Goal: Navigation & Orientation: Find specific page/section

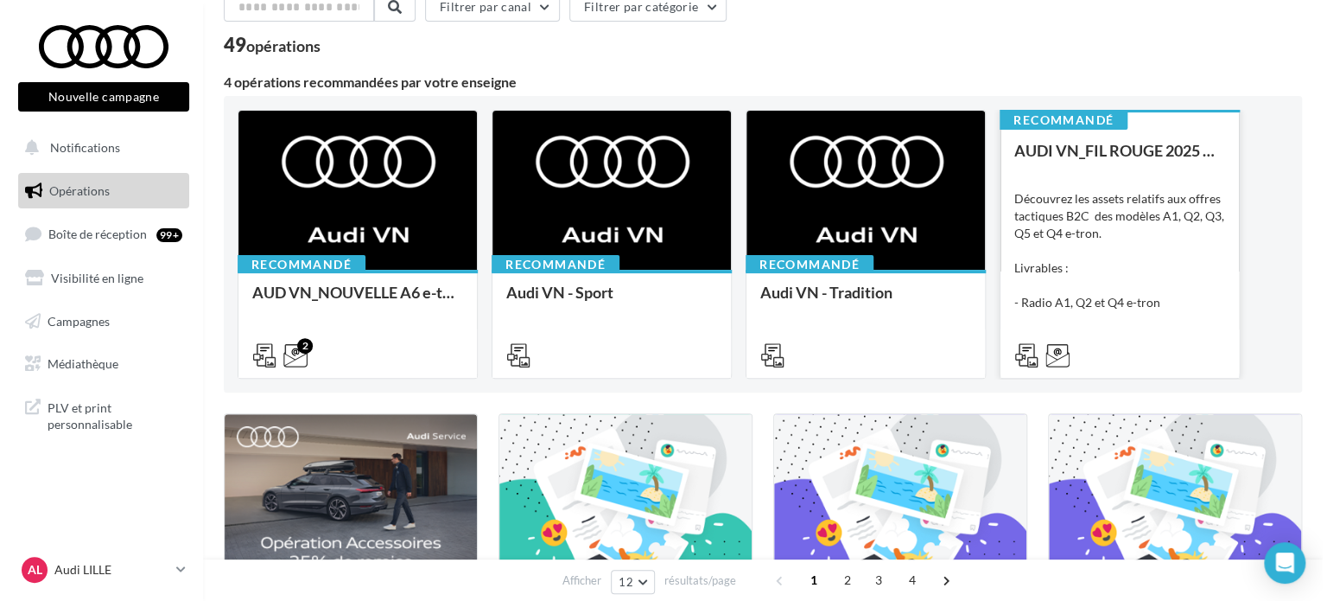
scroll to position [86, 0]
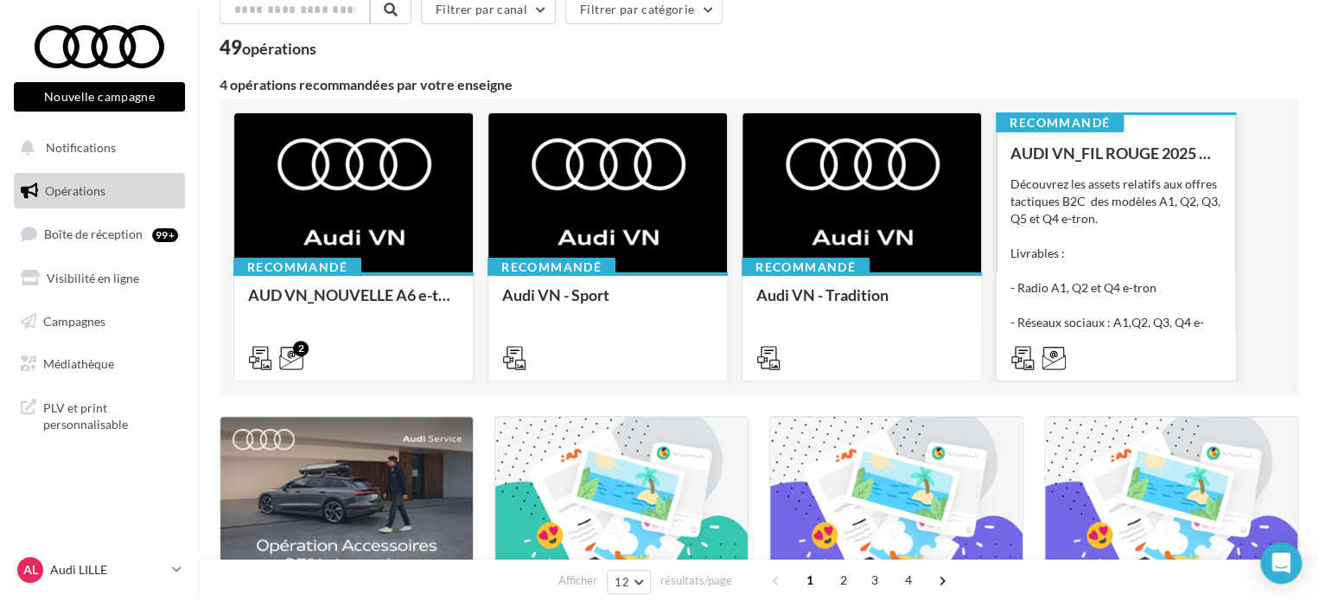
click at [1139, 266] on div "Découvrez les assets relatifs aux offres tactiques B2C des modèles A1, Q2, Q3, …" at bounding box center [1115, 261] width 211 height 173
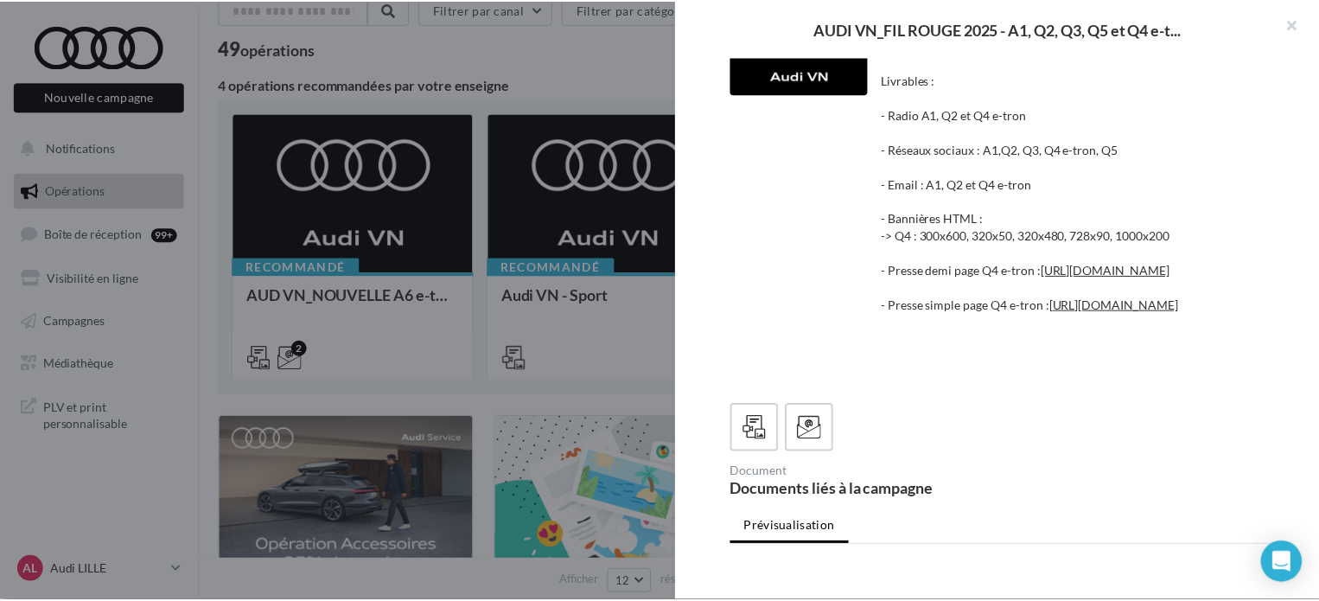
scroll to position [0, 0]
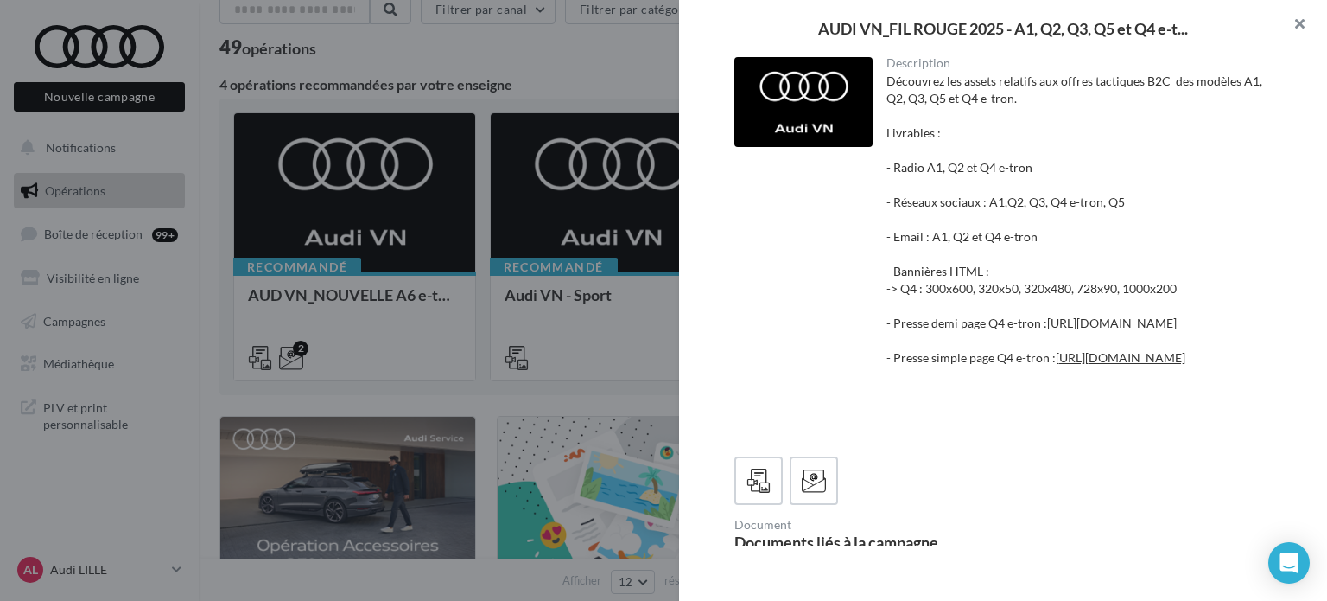
click at [1294, 17] on button "button" at bounding box center [1292, 26] width 69 height 52
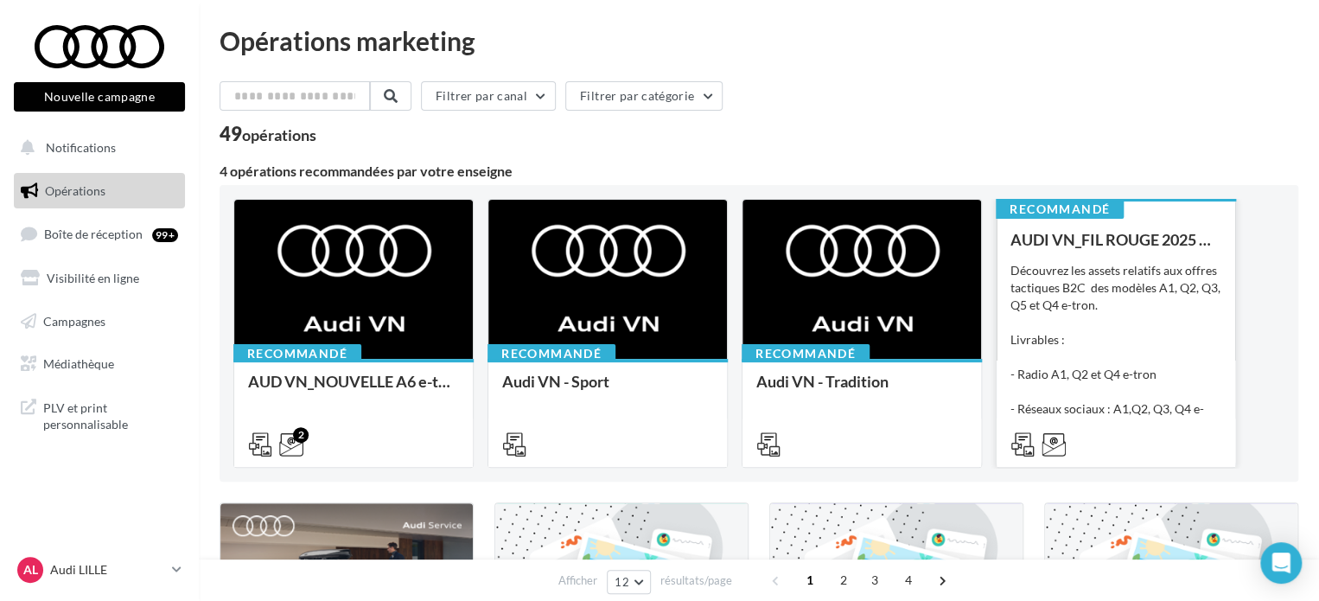
scroll to position [86, 0]
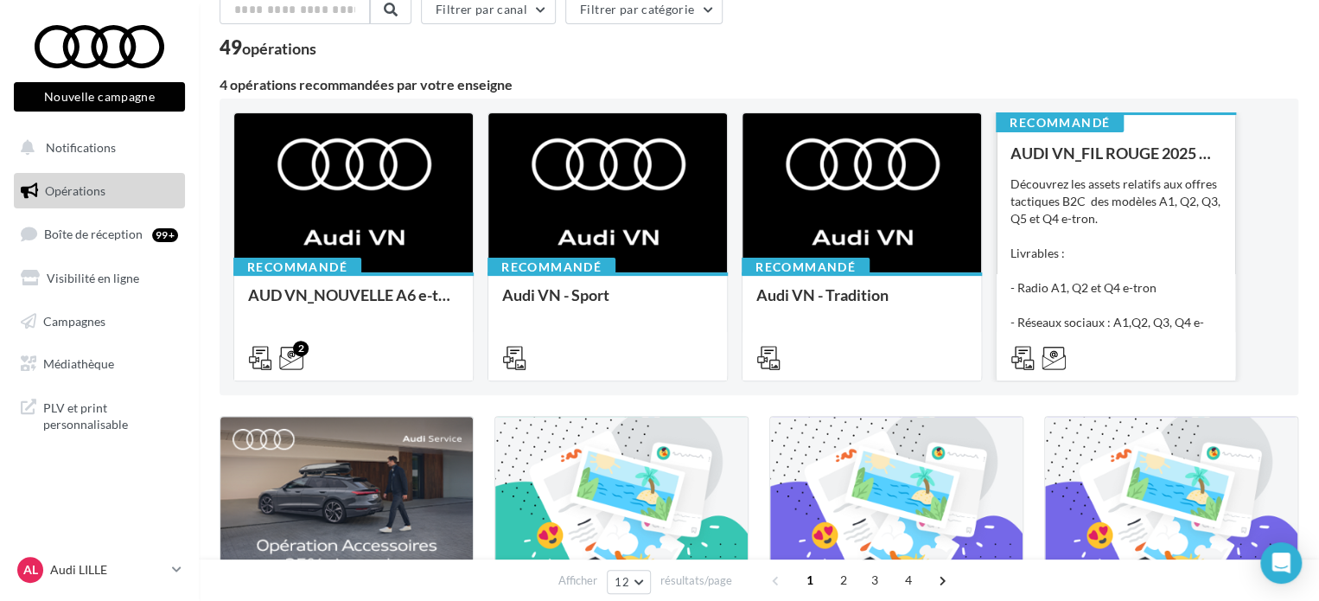
click at [1164, 253] on div "Découvrez les assets relatifs aux offres tactiques B2C des modèles A1, Q2, Q3, …" at bounding box center [1115, 261] width 211 height 173
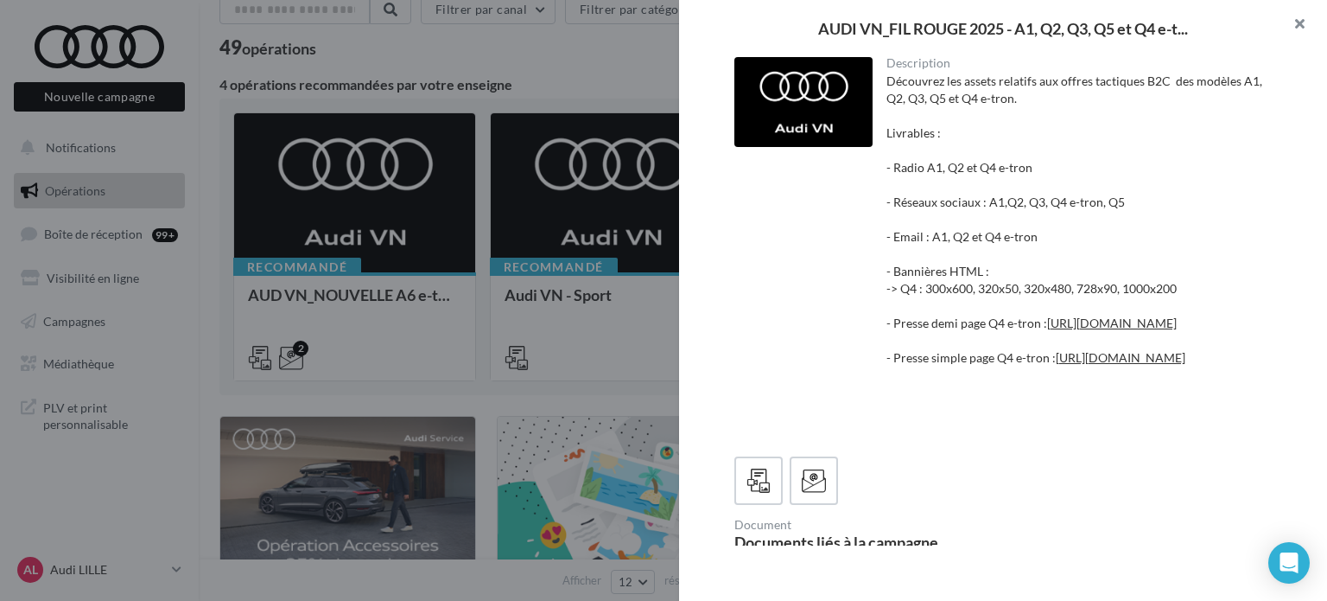
click at [1296, 25] on button "button" at bounding box center [1292, 26] width 69 height 52
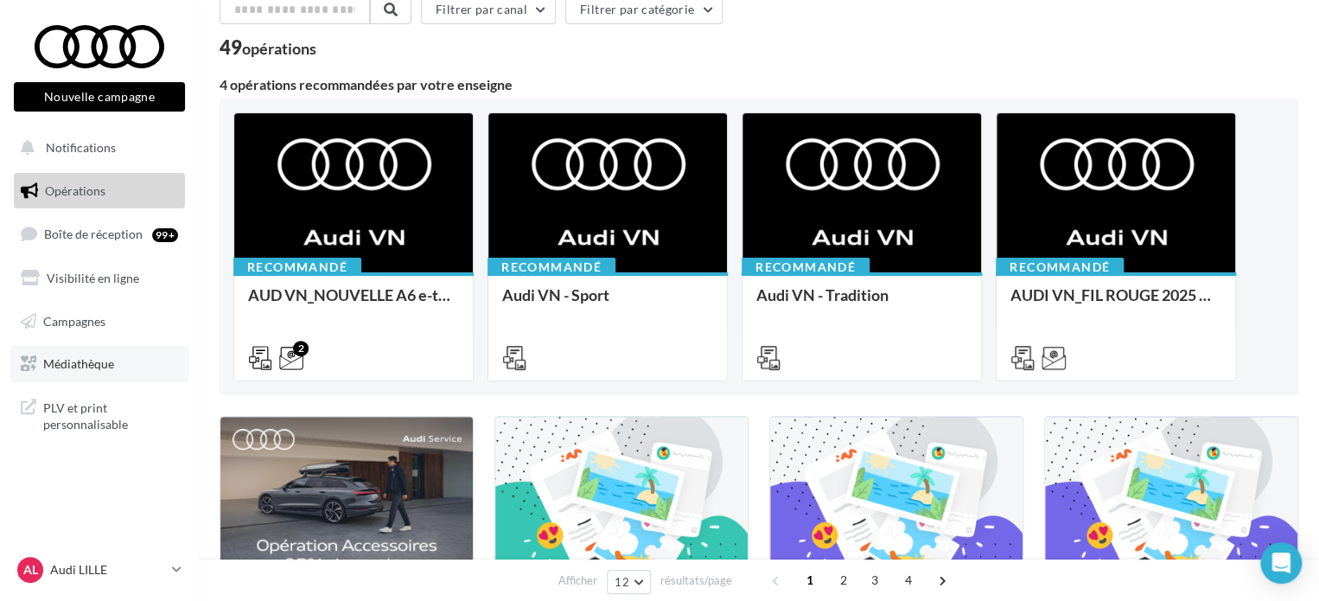
click at [93, 362] on span "Médiathèque" at bounding box center [78, 363] width 71 height 15
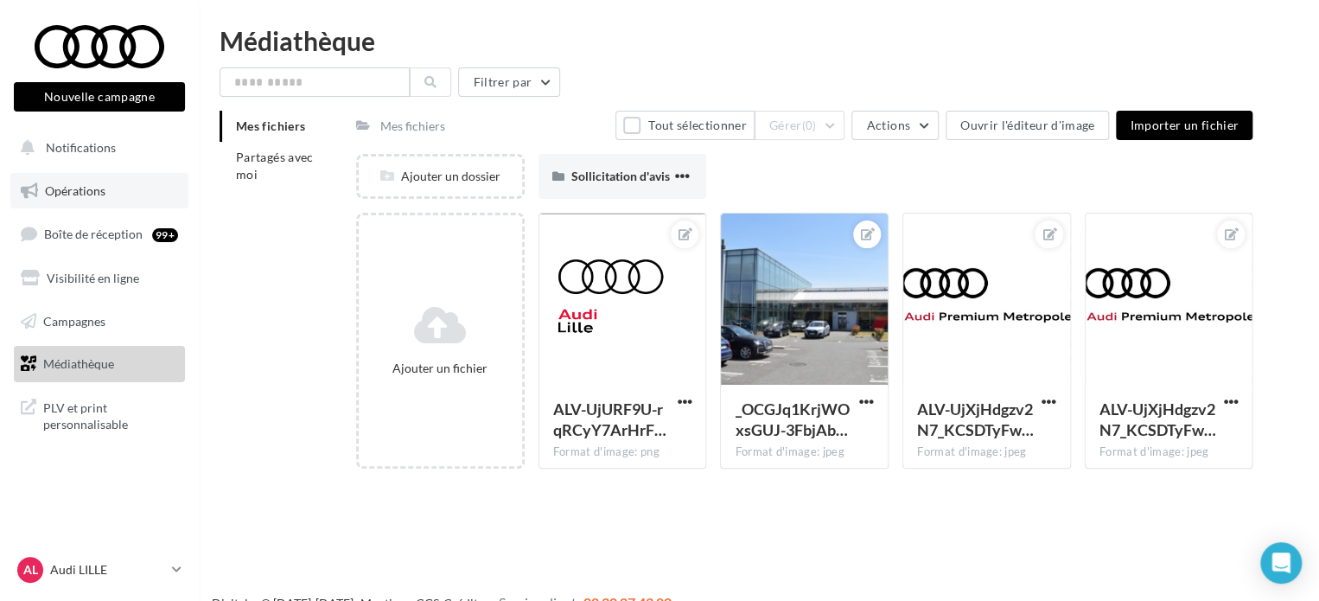
click at [85, 189] on span "Opérations" at bounding box center [75, 190] width 60 height 15
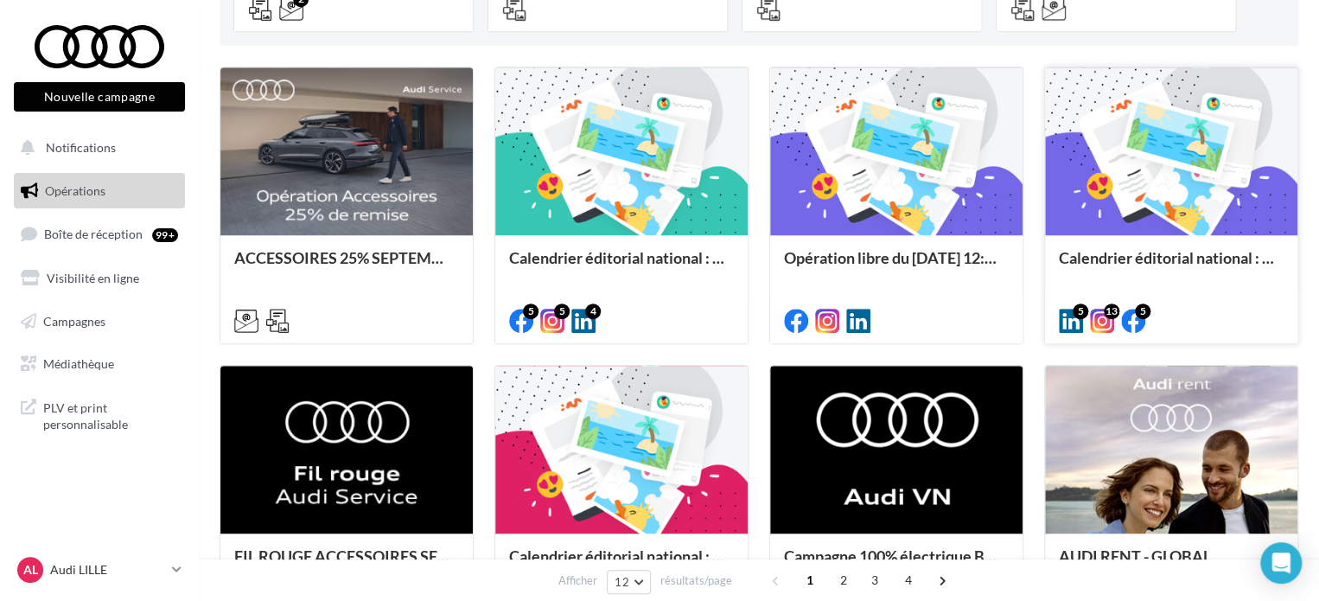
scroll to position [259, 0]
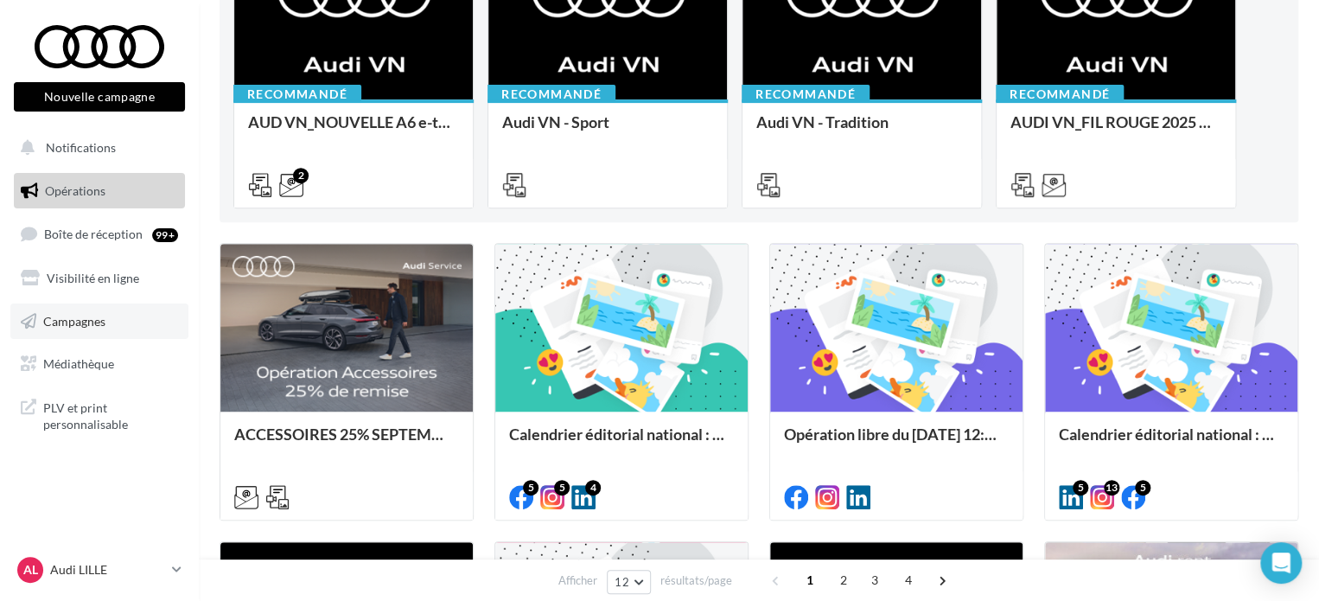
click at [72, 320] on span "Campagnes" at bounding box center [74, 320] width 62 height 15
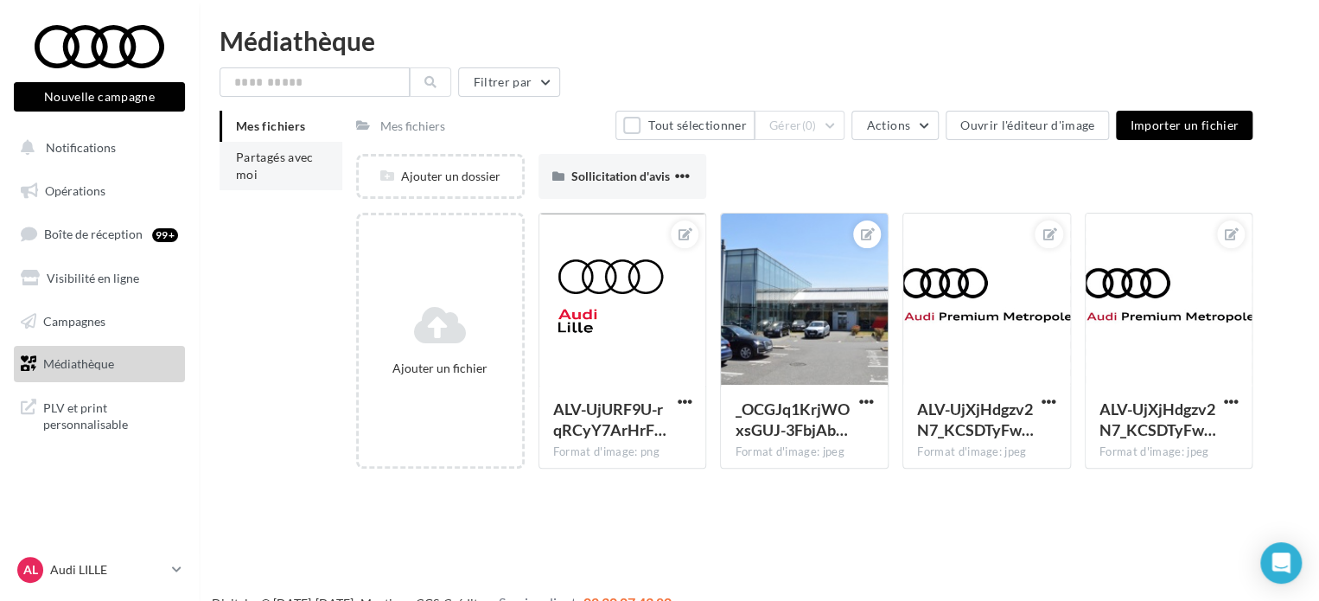
drag, startPoint x: 237, startPoint y: 160, endPoint x: 242, endPoint y: 168, distance: 9.3
click at [238, 160] on span "Partagés avec moi" at bounding box center [275, 166] width 78 height 32
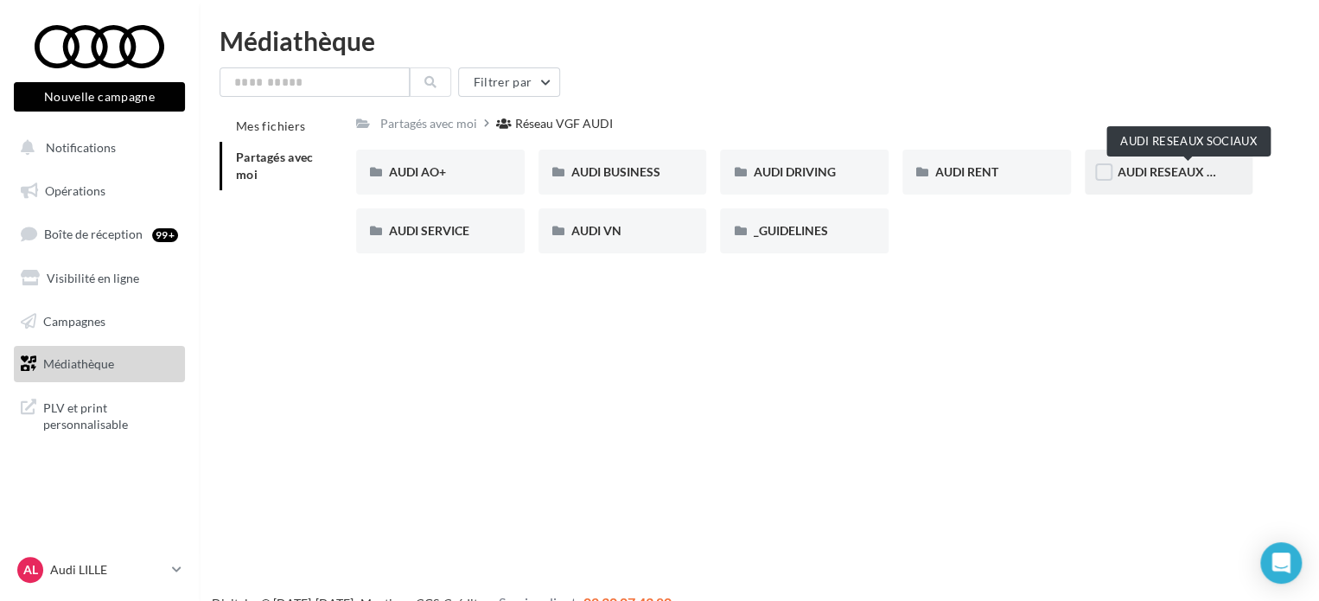
click at [1173, 171] on span "AUDI RESEAUX SOCIAUX" at bounding box center [1188, 171] width 143 height 15
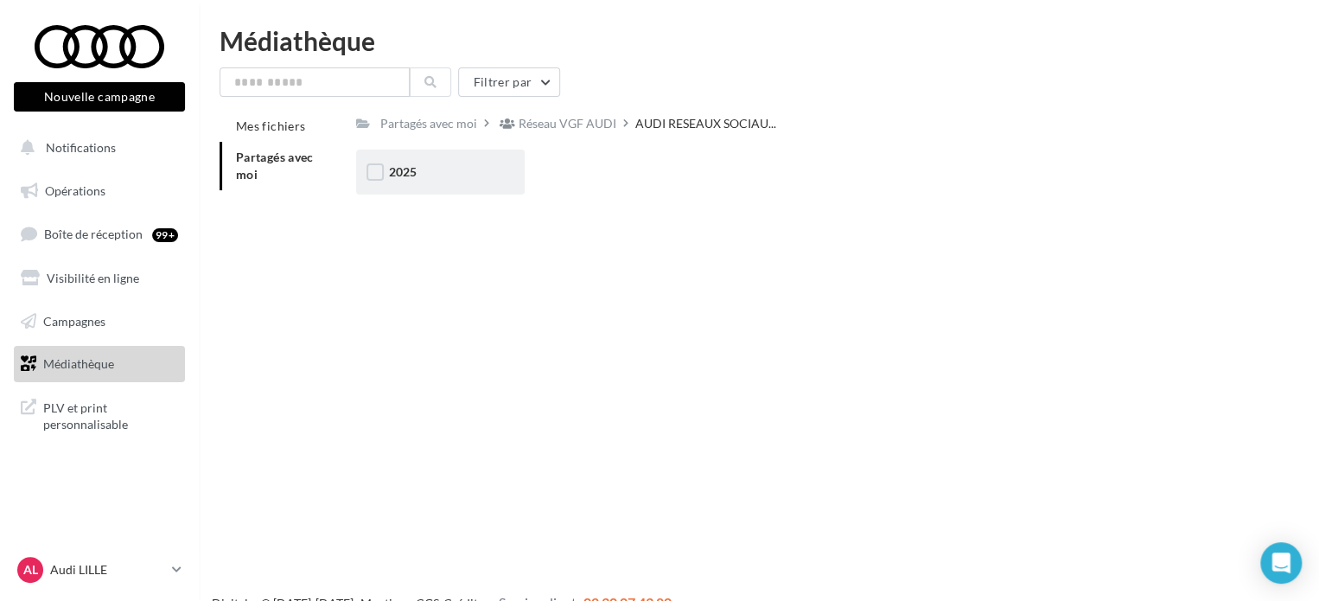
click at [423, 175] on div "2025" at bounding box center [440, 171] width 103 height 17
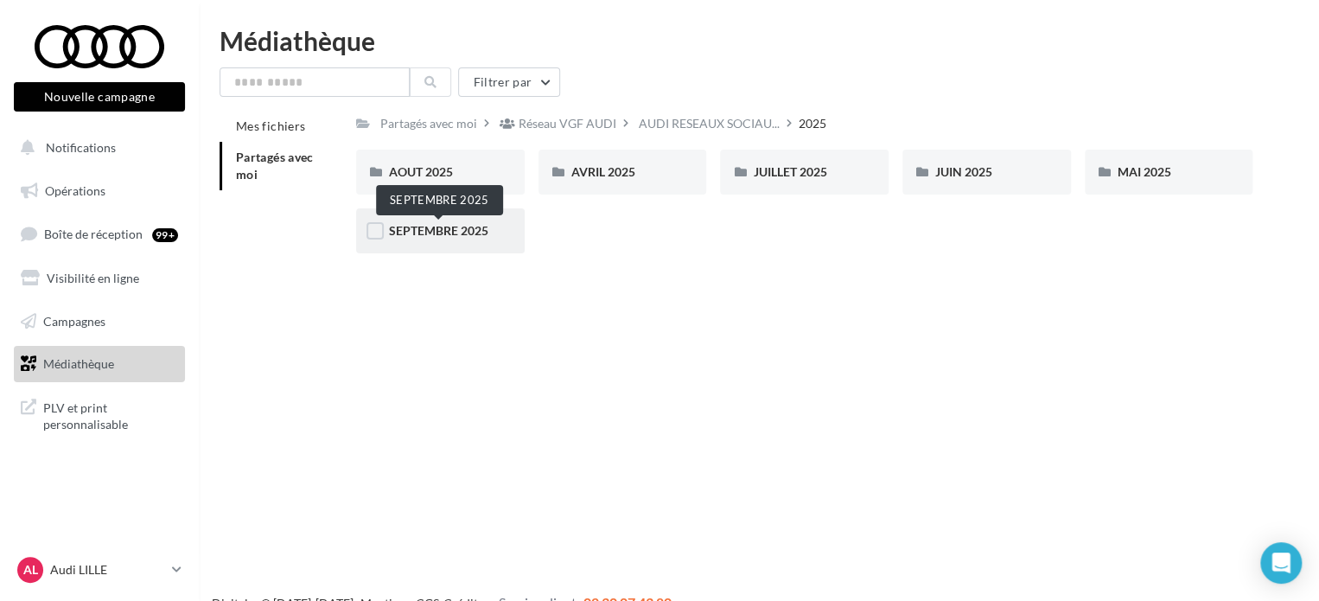
click at [442, 227] on span "SEPTEMBRE 2025" at bounding box center [438, 230] width 99 height 15
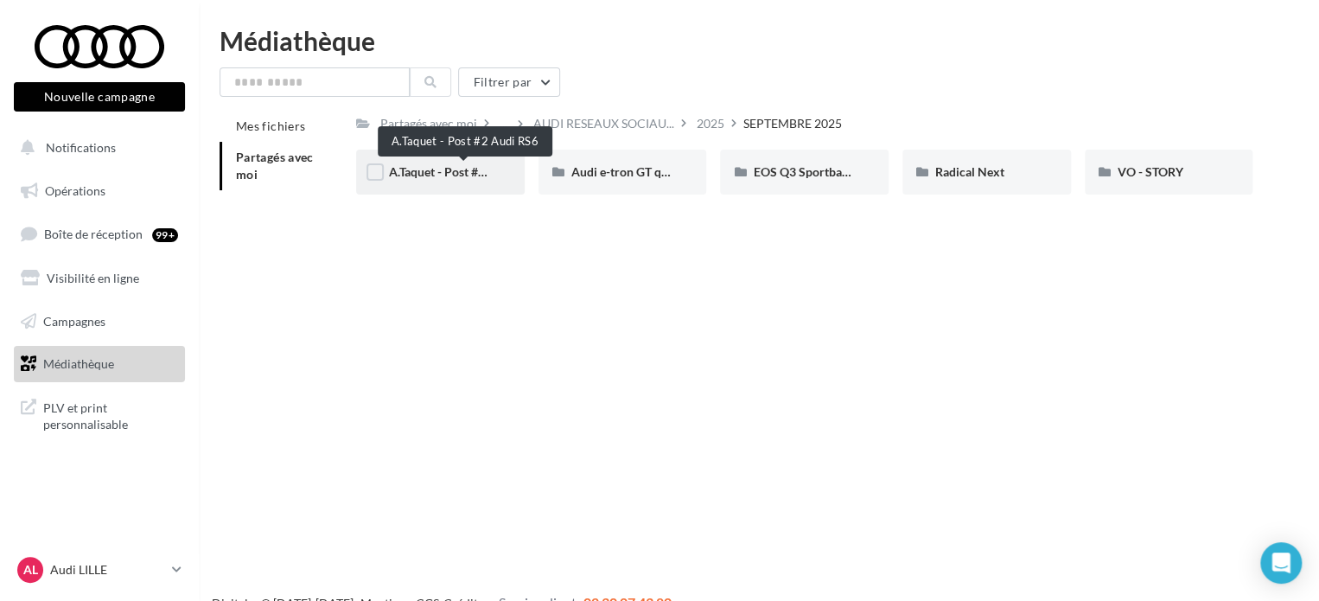
click at [436, 175] on span "A.Taquet - Post #2 Audi RS6" at bounding box center [463, 171] width 149 height 15
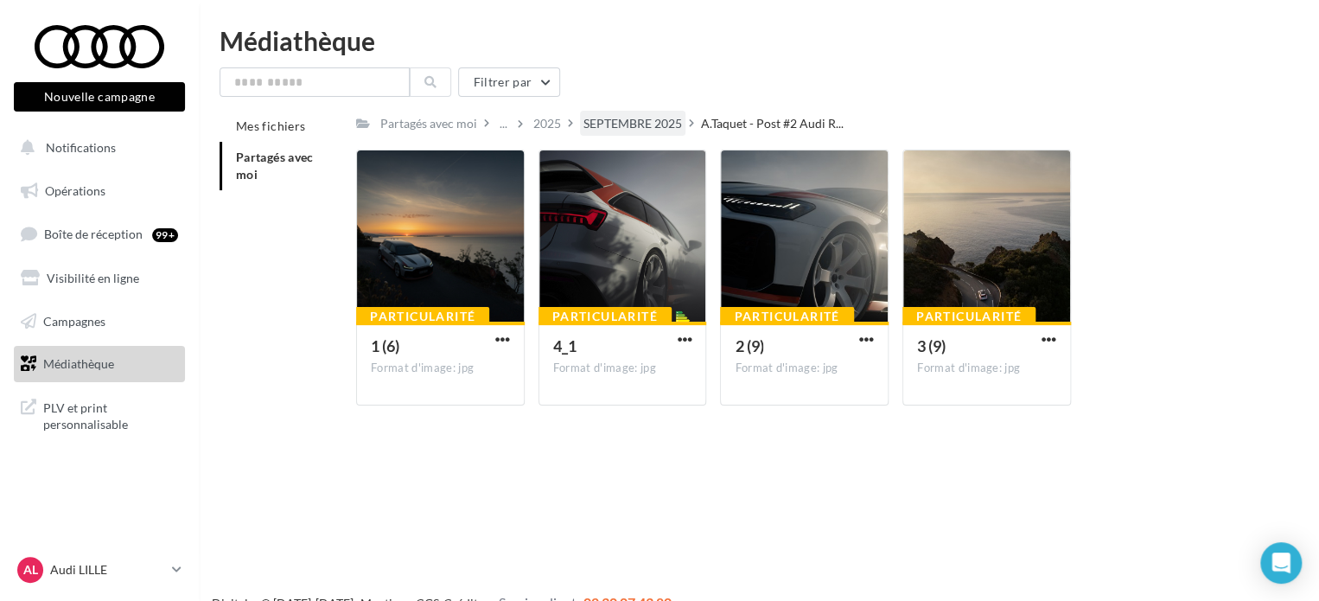
click at [620, 119] on div "SEPTEMBRE 2025" at bounding box center [632, 123] width 99 height 17
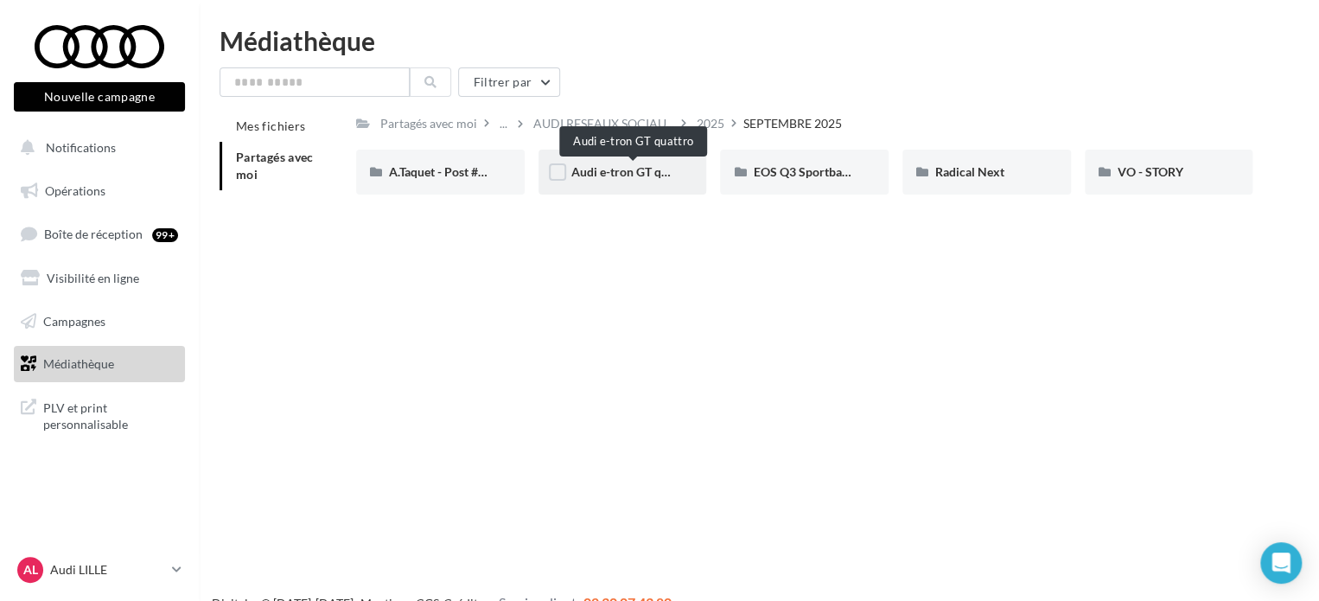
click at [598, 172] on span "Audi e-tron GT quattro" at bounding box center [633, 171] width 124 height 15
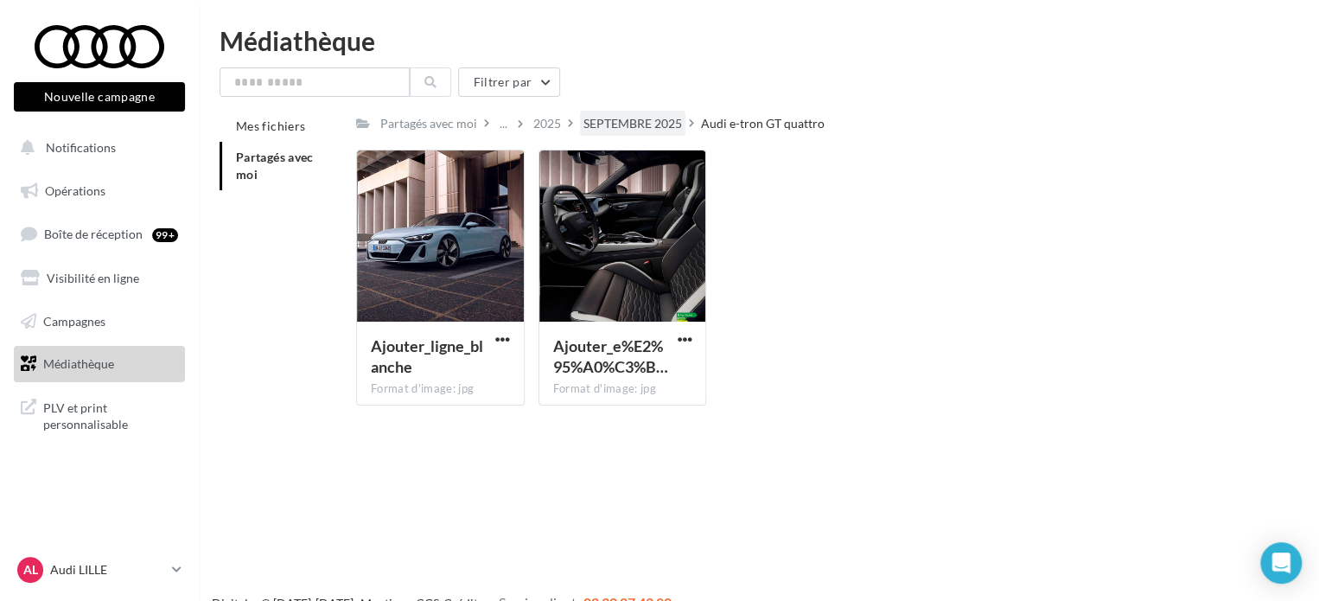
click at [618, 124] on div "SEPTEMBRE 2025" at bounding box center [632, 123] width 99 height 17
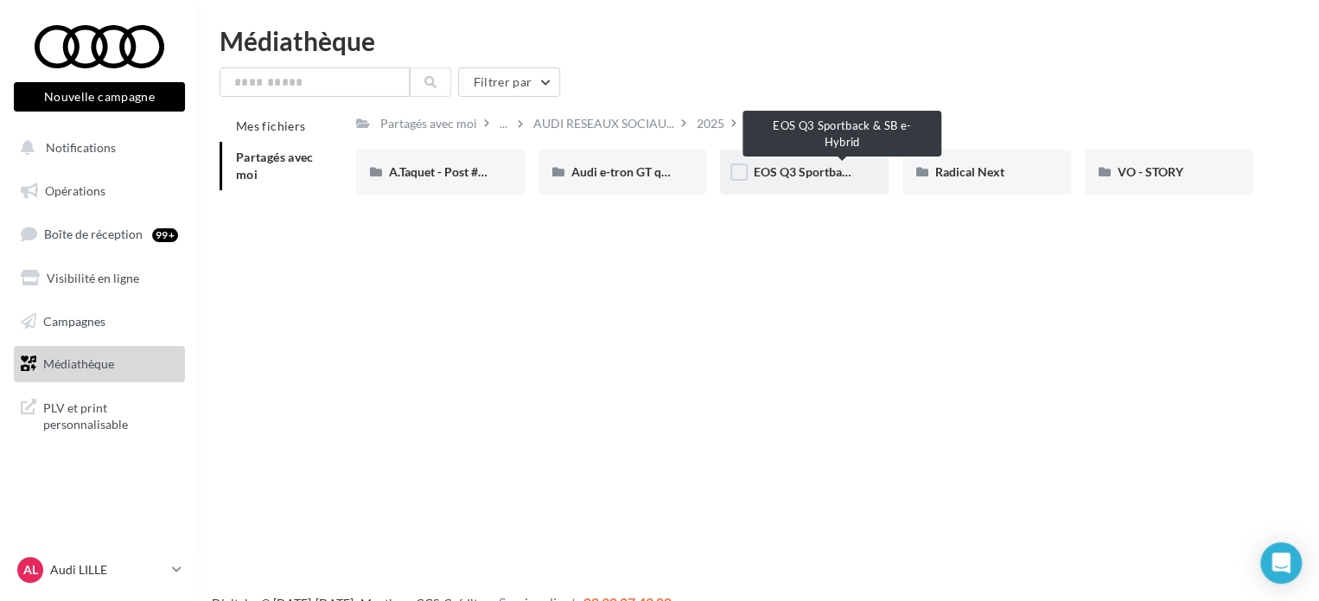
click at [795, 175] on span "EOS Q3 Sportback & SB e-Hybrid" at bounding box center [843, 171] width 181 height 15
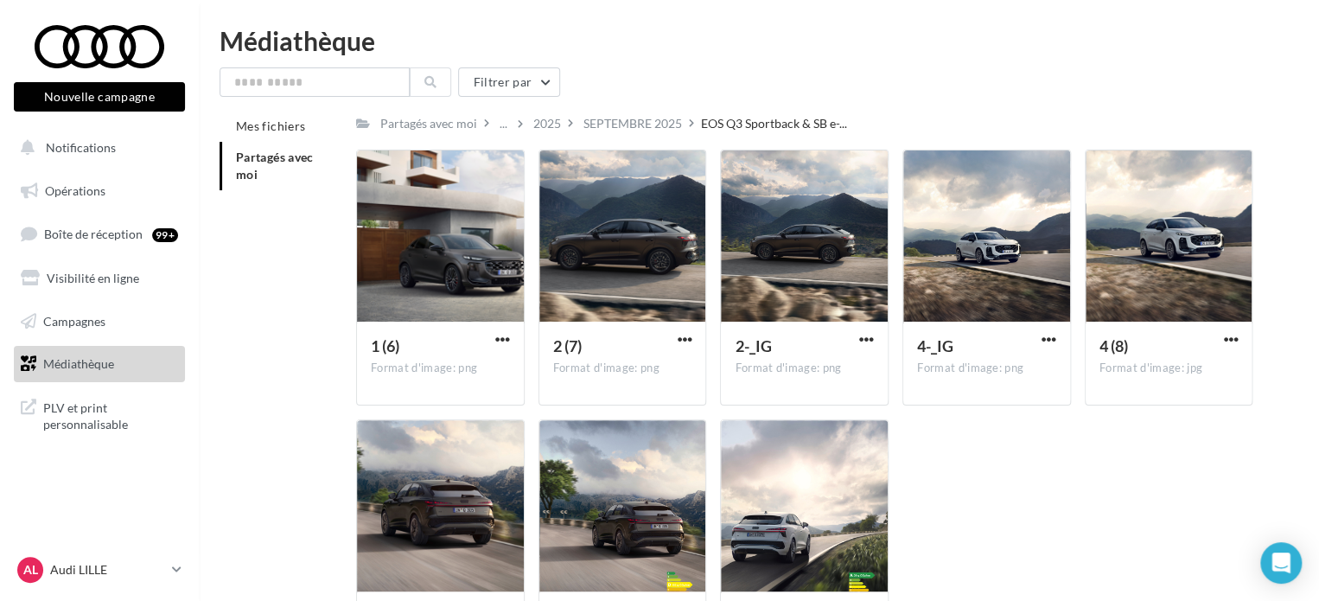
click at [633, 119] on div "SEPTEMBRE 2025" at bounding box center [632, 123] width 99 height 17
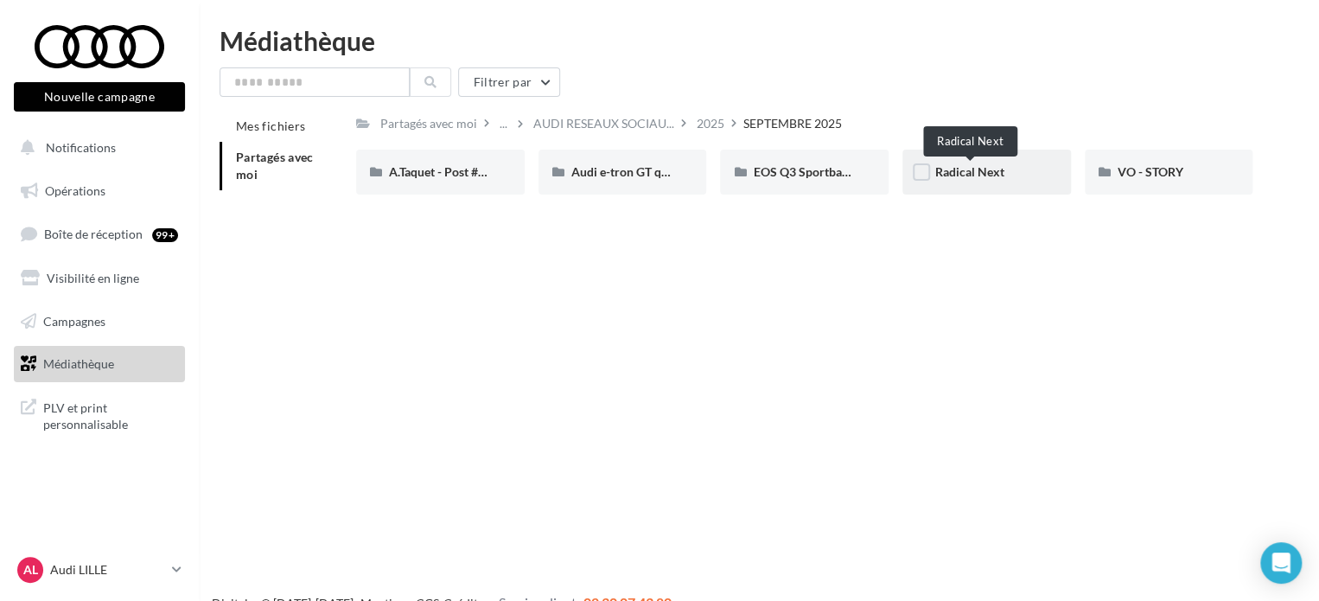
click at [973, 169] on span "Radical Next" at bounding box center [969, 171] width 69 height 15
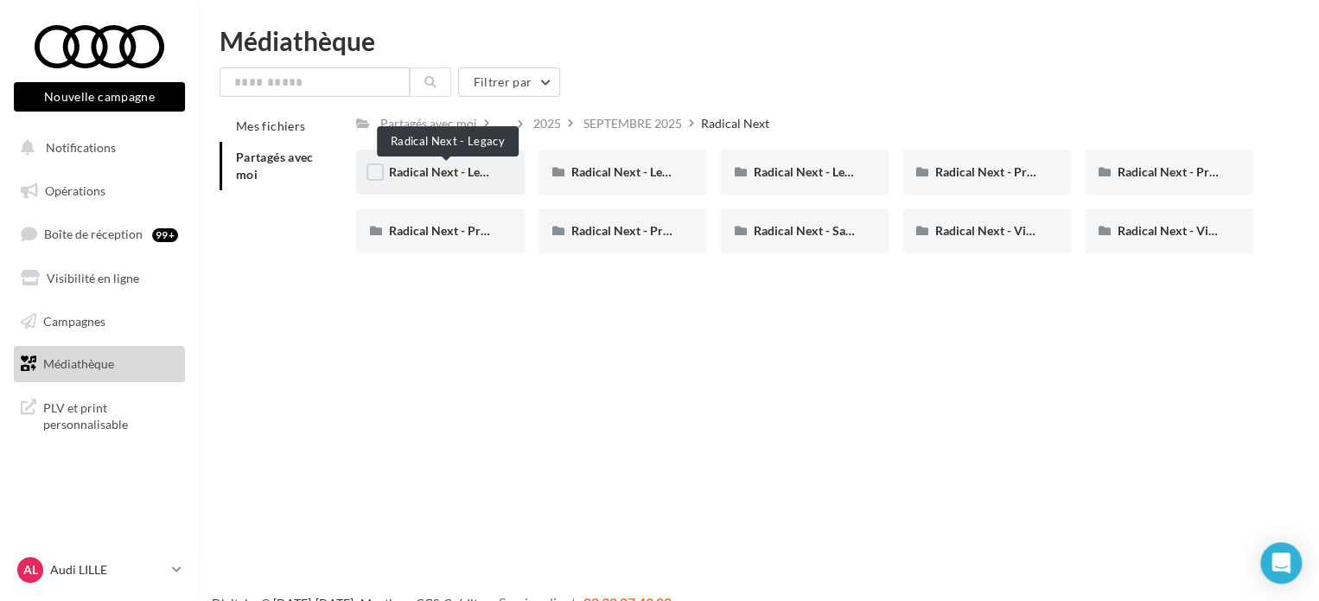
click at [415, 173] on span "Radical Next - Legacy" at bounding box center [446, 171] width 115 height 15
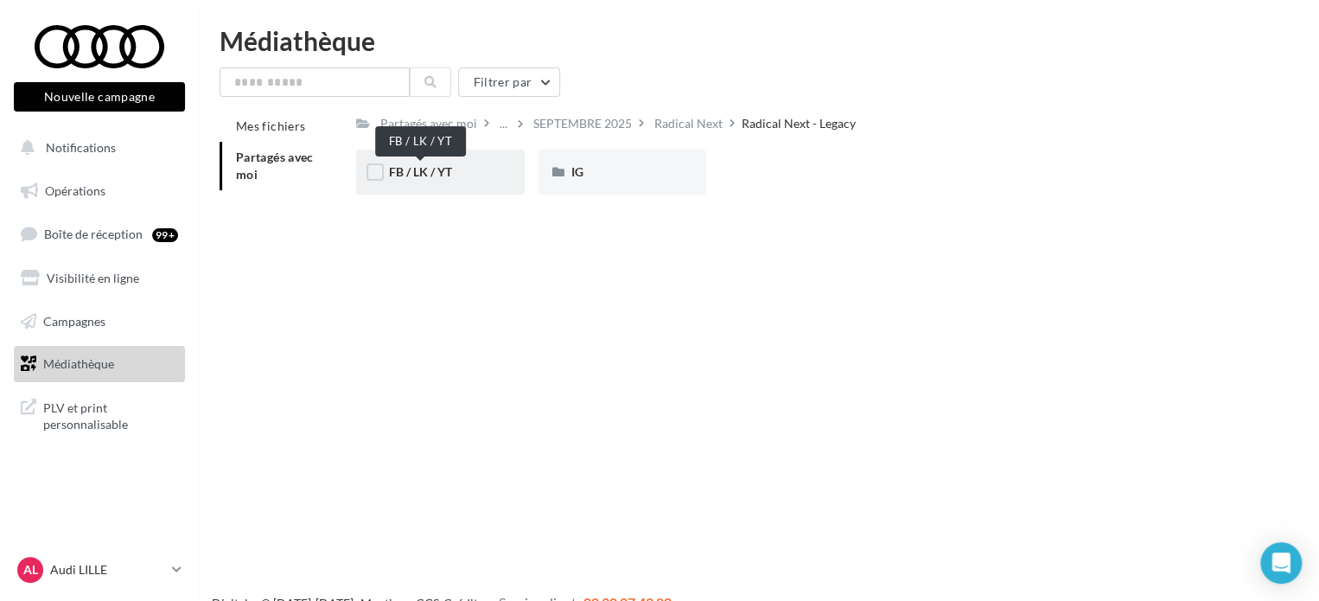
click at [439, 178] on span "FB / LK / YT" at bounding box center [420, 171] width 63 height 15
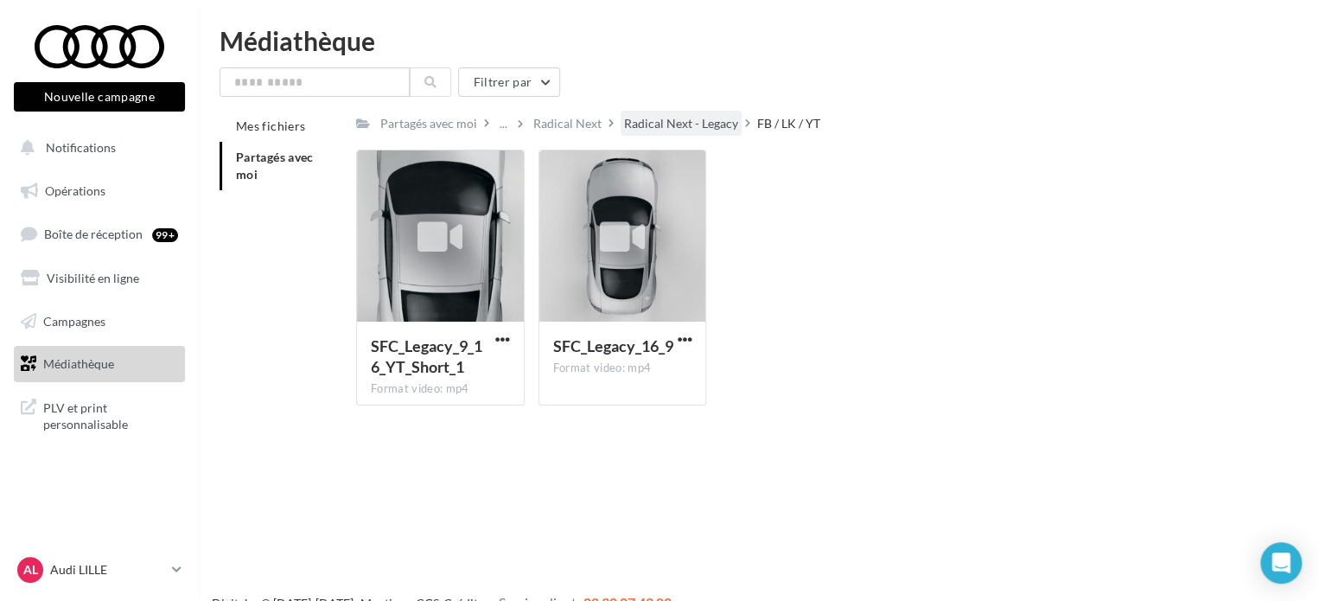
click at [665, 124] on div "Radical Next - Legacy" at bounding box center [681, 123] width 114 height 17
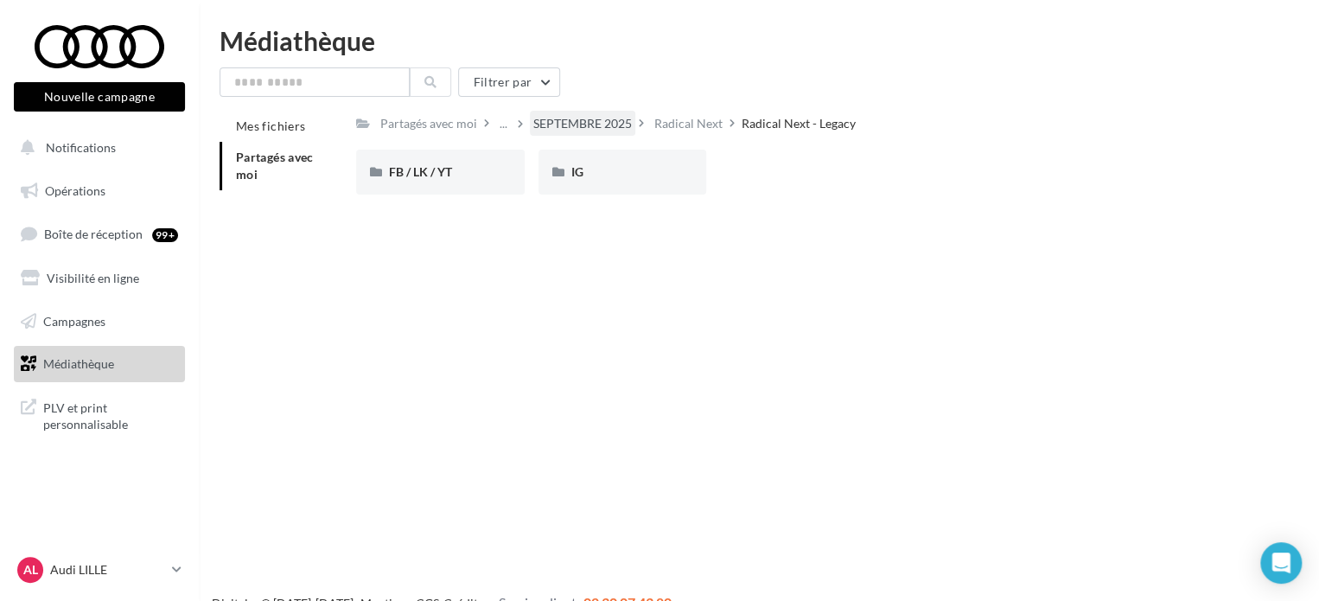
click at [591, 120] on div "SEPTEMBRE 2025" at bounding box center [582, 123] width 99 height 17
